Goal: Complete application form

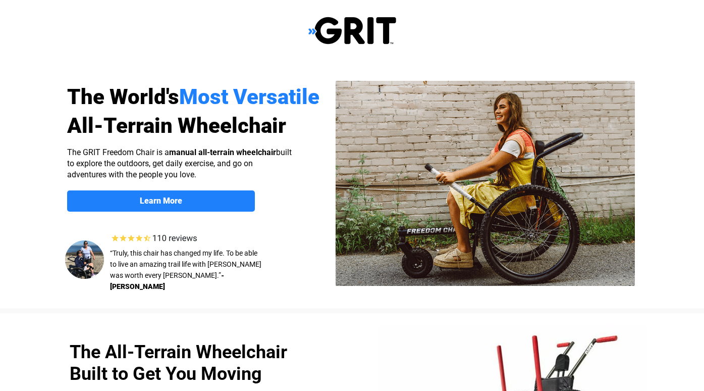
select select "US"
click at [433, 210] on img at bounding box center [485, 183] width 299 height 205
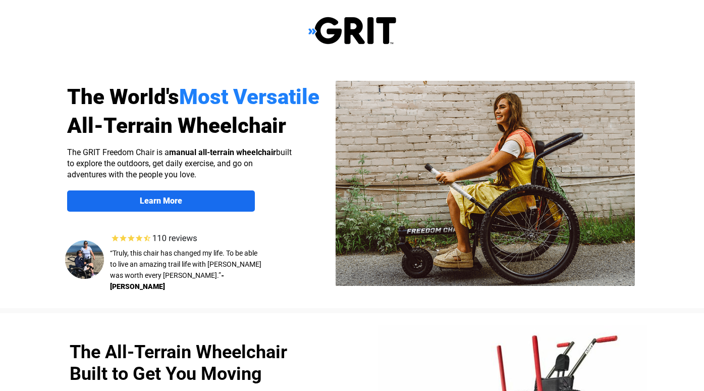
click at [174, 195] on link "Learn More" at bounding box center [161, 200] width 188 height 21
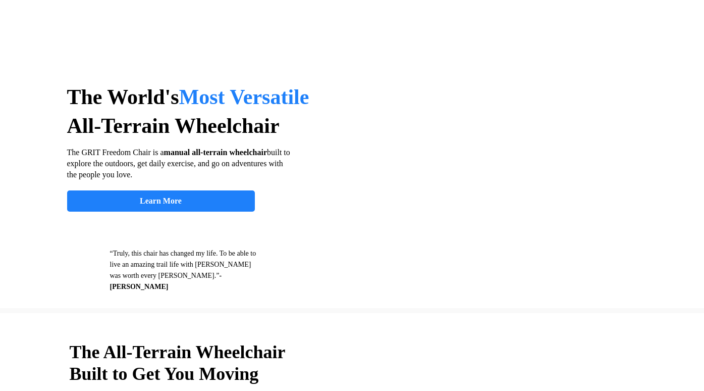
scroll to position [783, 0]
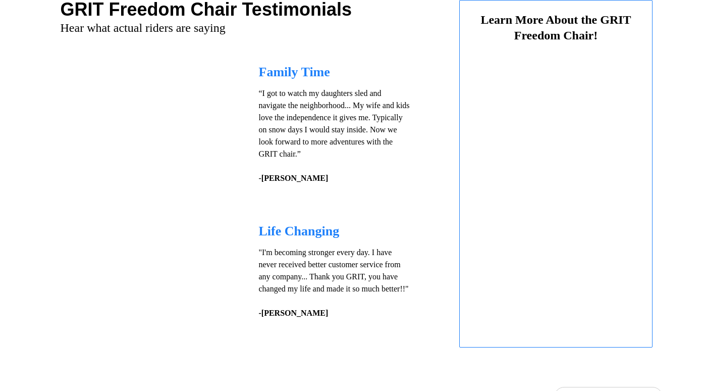
select select "US"
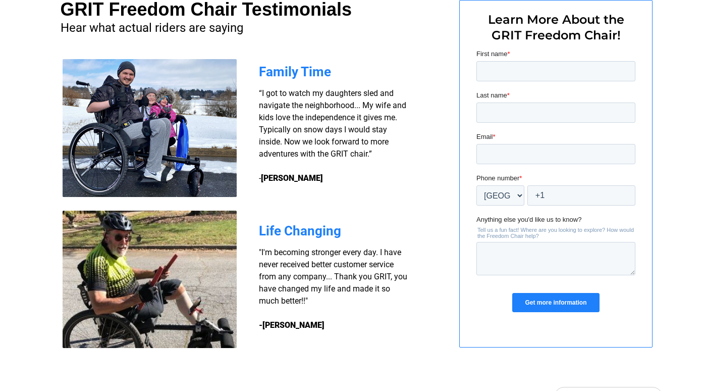
scroll to position [0, 0]
click at [195, 167] on img at bounding box center [150, 128] width 174 height 138
click at [183, 163] on img at bounding box center [150, 128] width 174 height 138
click at [194, 275] on img at bounding box center [150, 279] width 174 height 137
click at [194, 274] on img at bounding box center [150, 279] width 174 height 137
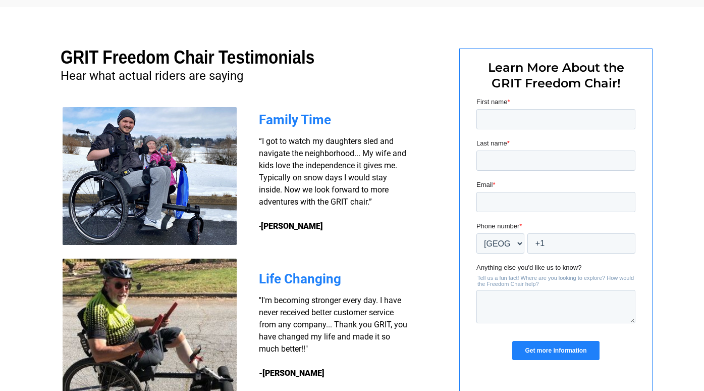
scroll to position [733, 0]
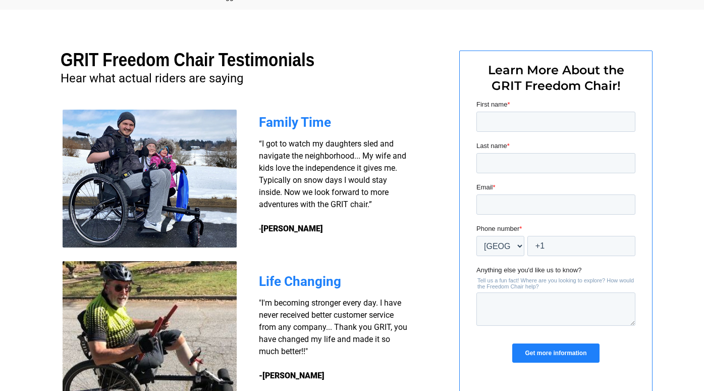
click at [484, 111] on div "First name *" at bounding box center [555, 115] width 159 height 32
click at [482, 116] on input "First name *" at bounding box center [555, 122] width 159 height 20
type input "norberto"
type input "gonzalez"
type input "BERT1955GONZALEZ@GMAIL.COM"
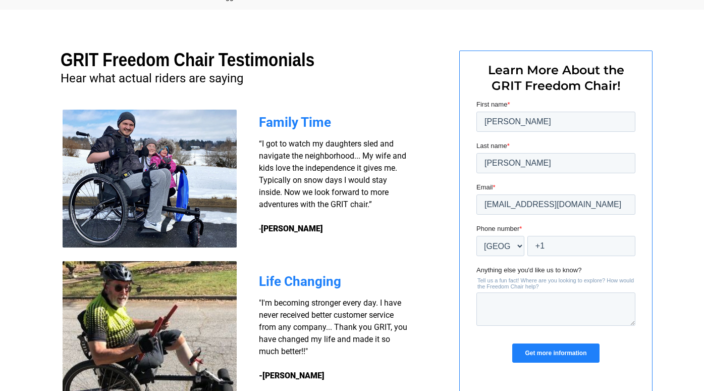
click at [428, 195] on div at bounding box center [352, 220] width 641 height 420
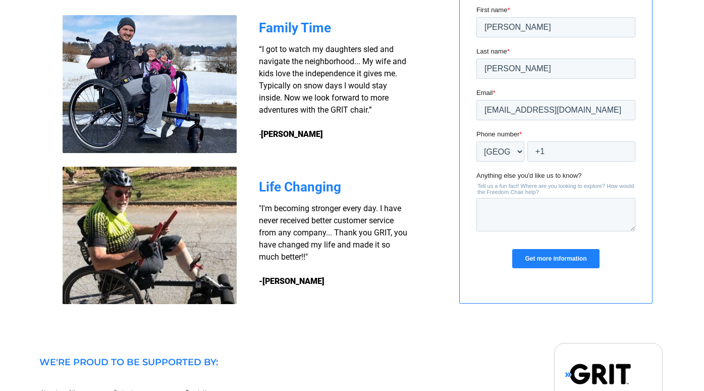
scroll to position [783, 0]
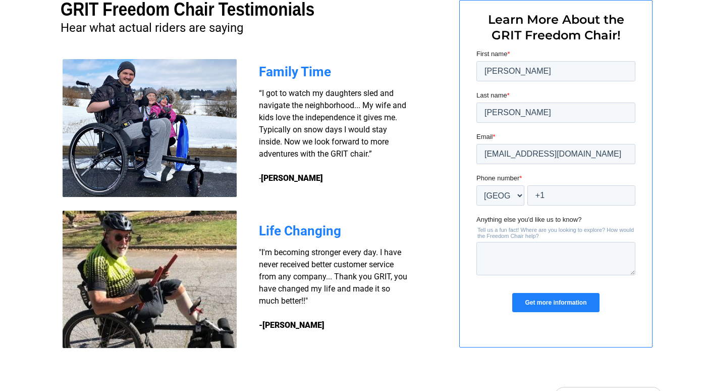
click at [148, 126] on img at bounding box center [150, 128] width 174 height 138
click at [162, 263] on img at bounding box center [150, 279] width 174 height 137
click at [300, 258] on h3 ""I'm becoming stronger every day. I have never received better customer service…" at bounding box center [334, 288] width 151 height 85
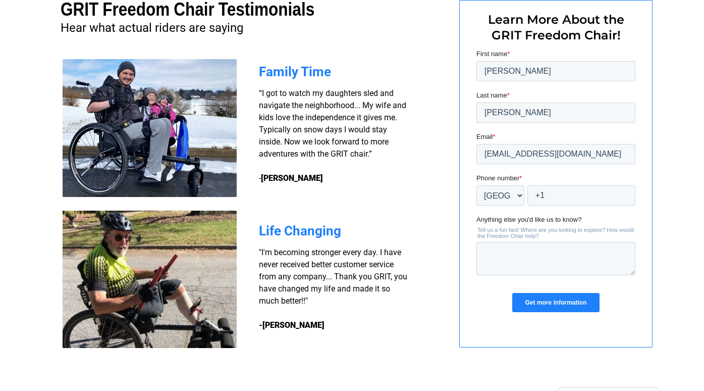
drag, startPoint x: 300, startPoint y: 258, endPoint x: 289, endPoint y: 234, distance: 27.1
click at [289, 234] on span "Life Changing" at bounding box center [300, 230] width 82 height 15
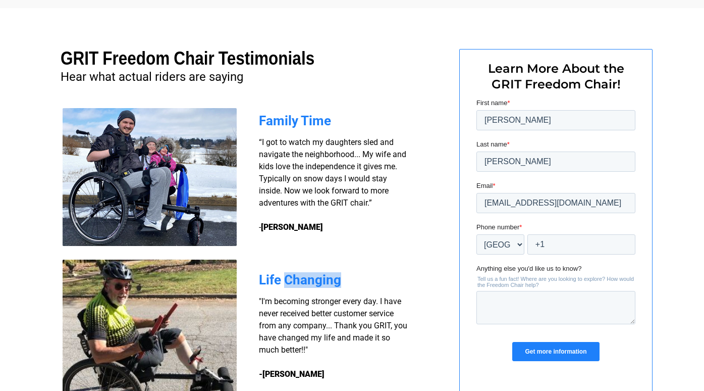
scroll to position [734, 0]
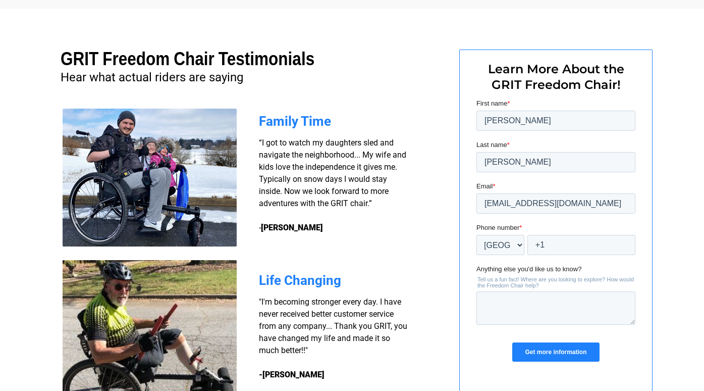
click at [152, 62] on div at bounding box center [156, 67] width 190 height 12
